Goal: Task Accomplishment & Management: Manage account settings

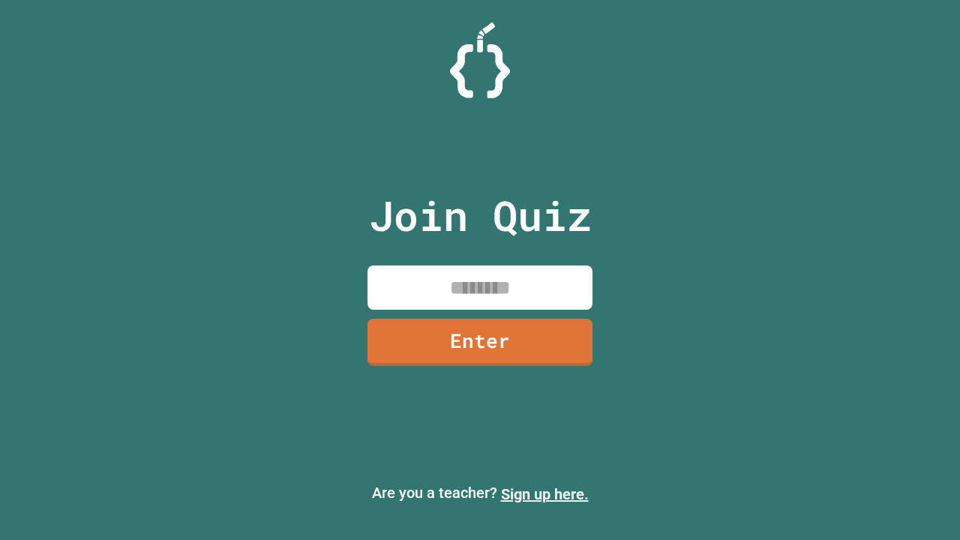
click at [545, 494] on link "Sign up here." at bounding box center [545, 494] width 88 height 18
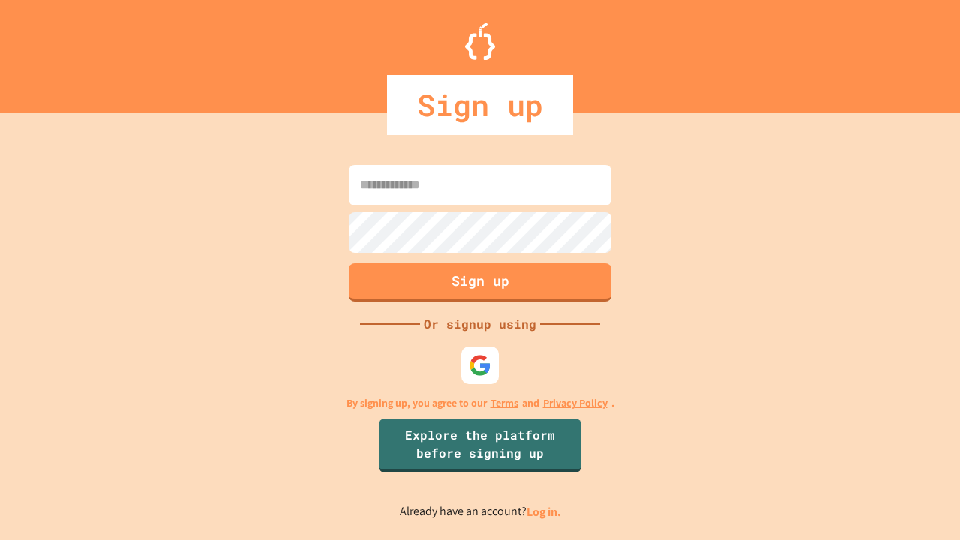
click at [545, 512] on link "Log in." at bounding box center [544, 512] width 35 height 16
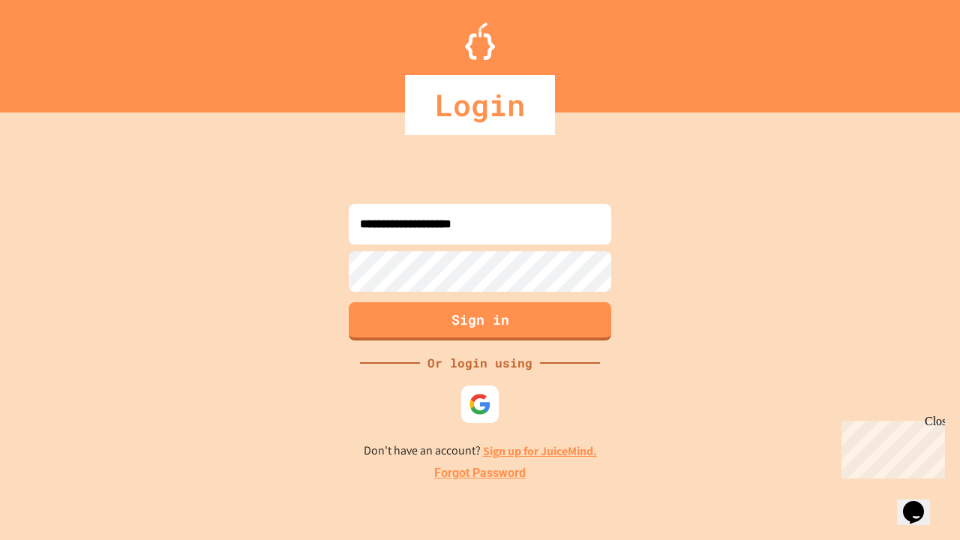
type input "**********"
